Goal: Check status

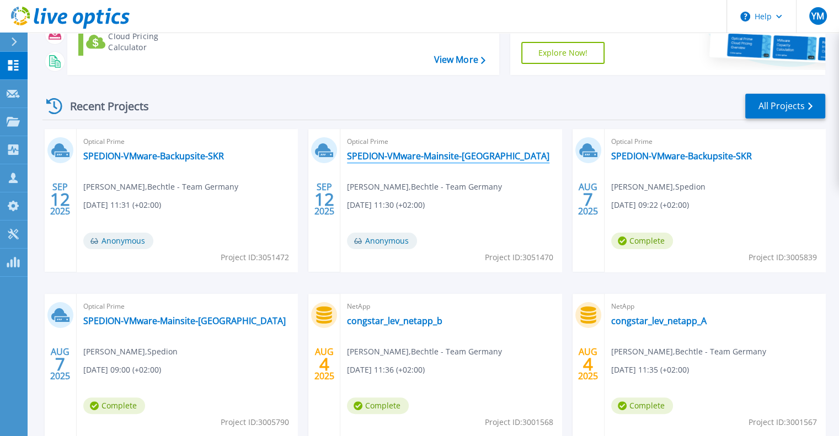
scroll to position [169, 0]
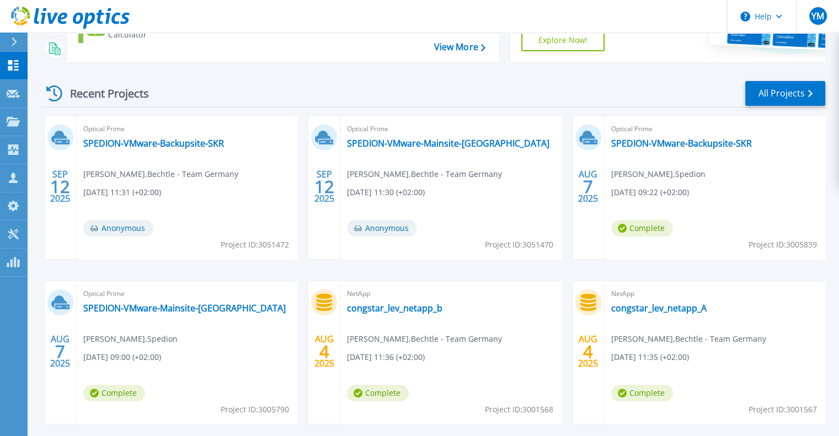
click at [185, 297] on span "Optical Prime" at bounding box center [186, 294] width 207 height 12
click at [168, 312] on link "SPEDION-VMware-Mainsite-[GEOGRAPHIC_DATA]" at bounding box center [184, 308] width 202 height 11
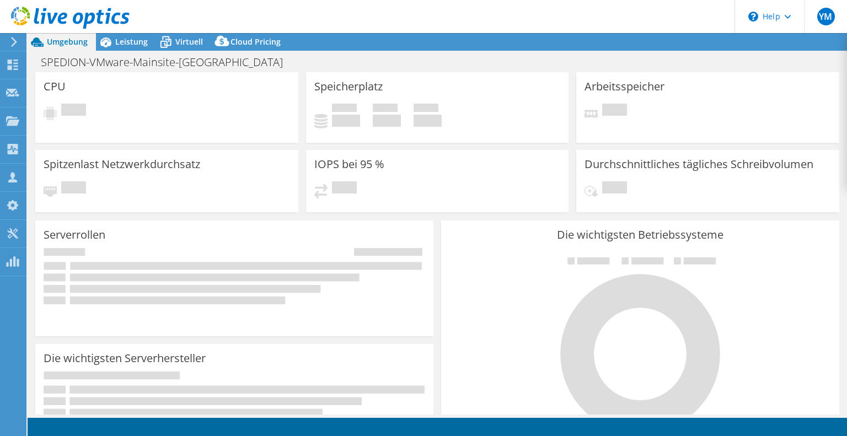
select select "USD"
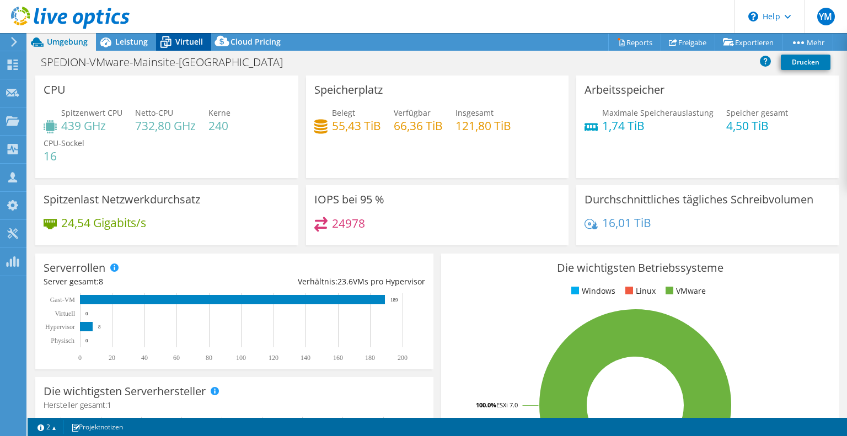
click at [196, 43] on span "Virtuell" at bounding box center [189, 41] width 28 height 10
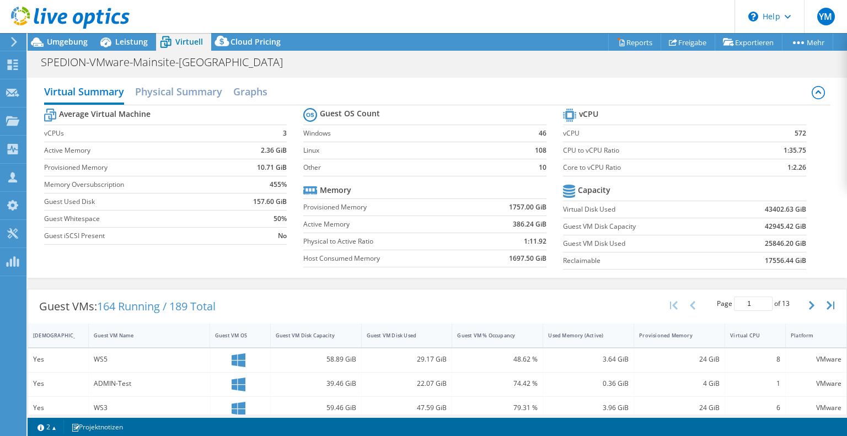
click at [76, 12] on icon at bounding box center [70, 18] width 119 height 23
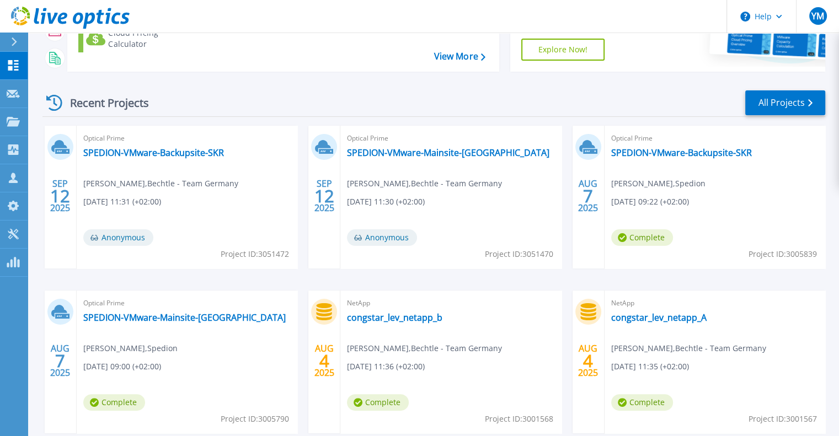
scroll to position [171, 0]
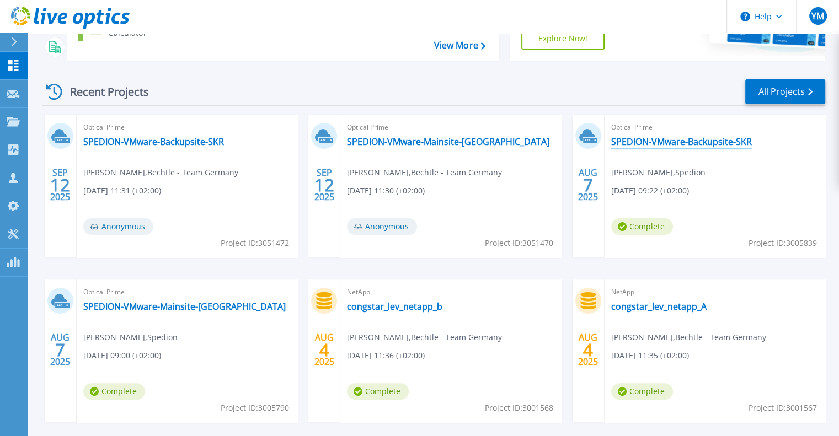
click at [710, 144] on link "SPEDION-VMware-Backupsite-SKR" at bounding box center [681, 141] width 141 height 11
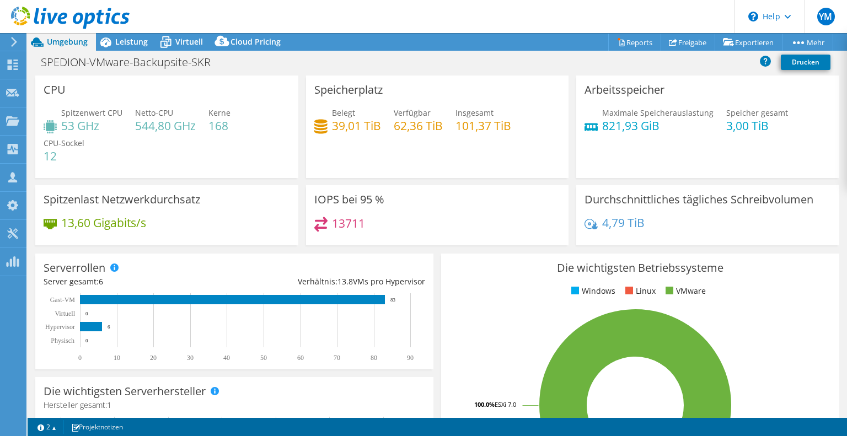
select select "USD"
click at [191, 41] on span "Virtuell" at bounding box center [189, 41] width 28 height 10
